Goal: Book appointment/travel/reservation

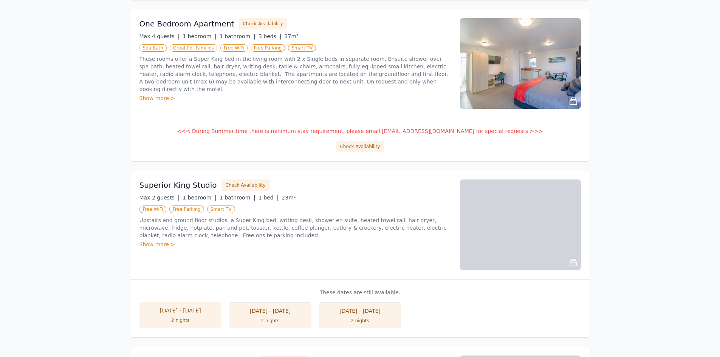
scroll to position [340, 0]
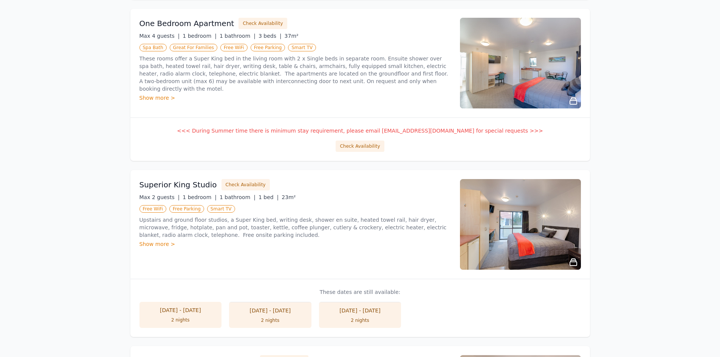
click at [562, 251] on img at bounding box center [520, 224] width 121 height 91
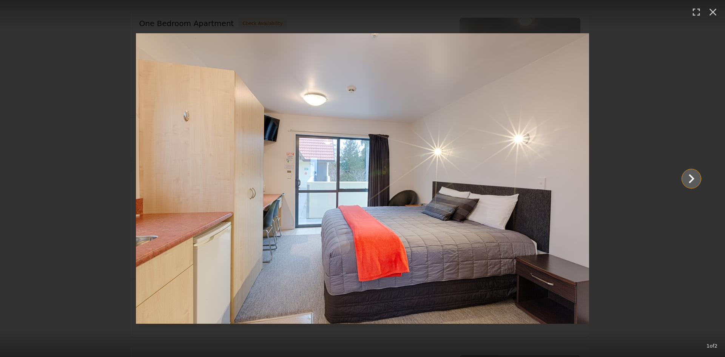
click at [686, 171] on icon "Show slide 2 of 2" at bounding box center [692, 179] width 18 height 18
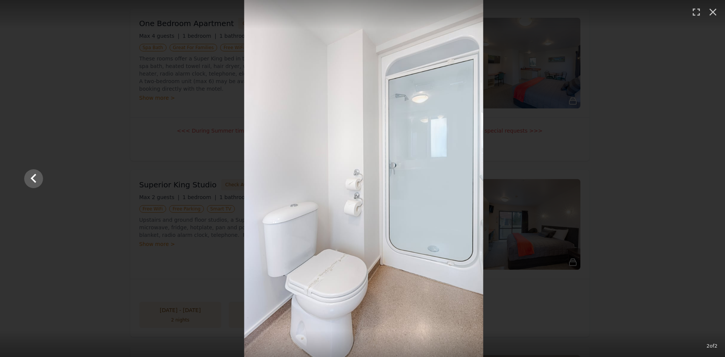
click at [686, 171] on div at bounding box center [364, 178] width 692 height 357
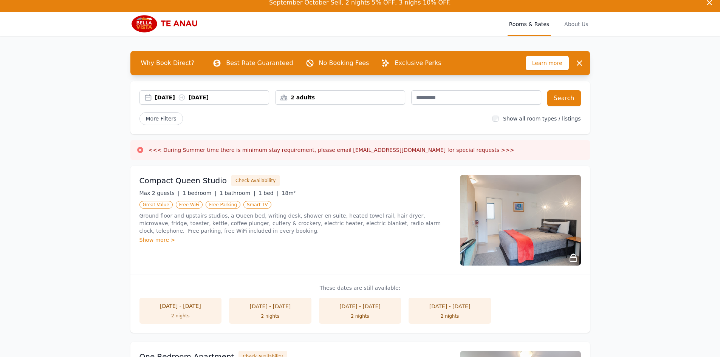
scroll to position [0, 0]
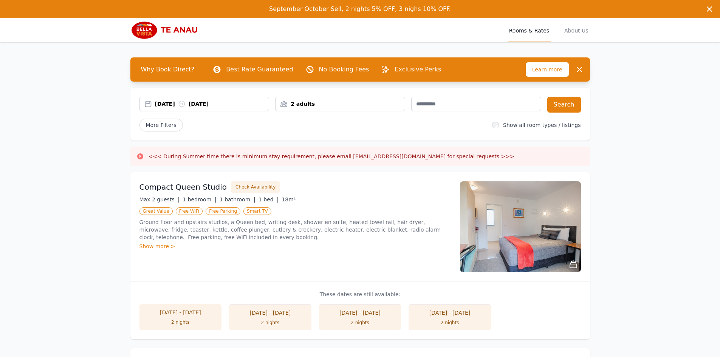
click at [311, 101] on div "2 adults" at bounding box center [339, 104] width 129 height 8
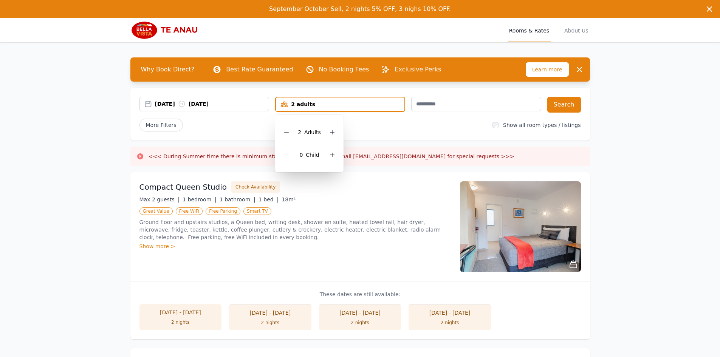
click at [323, 133] on div "2 Adult s" at bounding box center [309, 132] width 56 height 23
click at [330, 130] on icon at bounding box center [332, 132] width 6 height 6
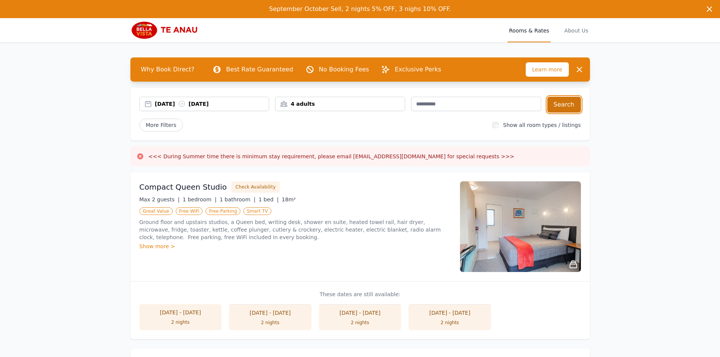
click at [562, 104] on button "Search" at bounding box center [564, 105] width 34 height 16
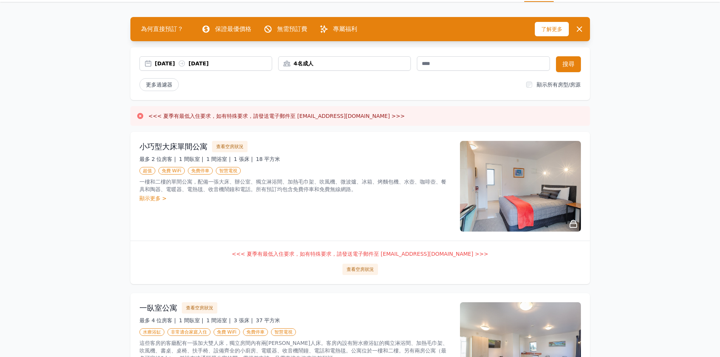
scroll to position [43, 0]
